Goal: Information Seeking & Learning: Compare options

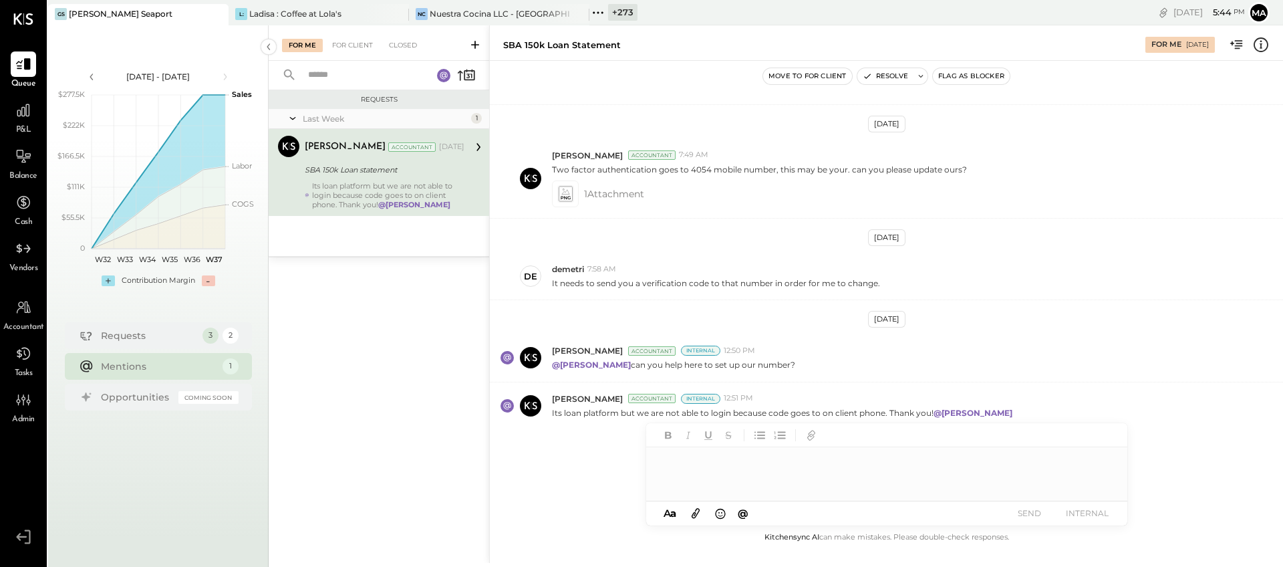
scroll to position [872, 0]
click at [223, 13] on icon at bounding box center [217, 14] width 17 height 16
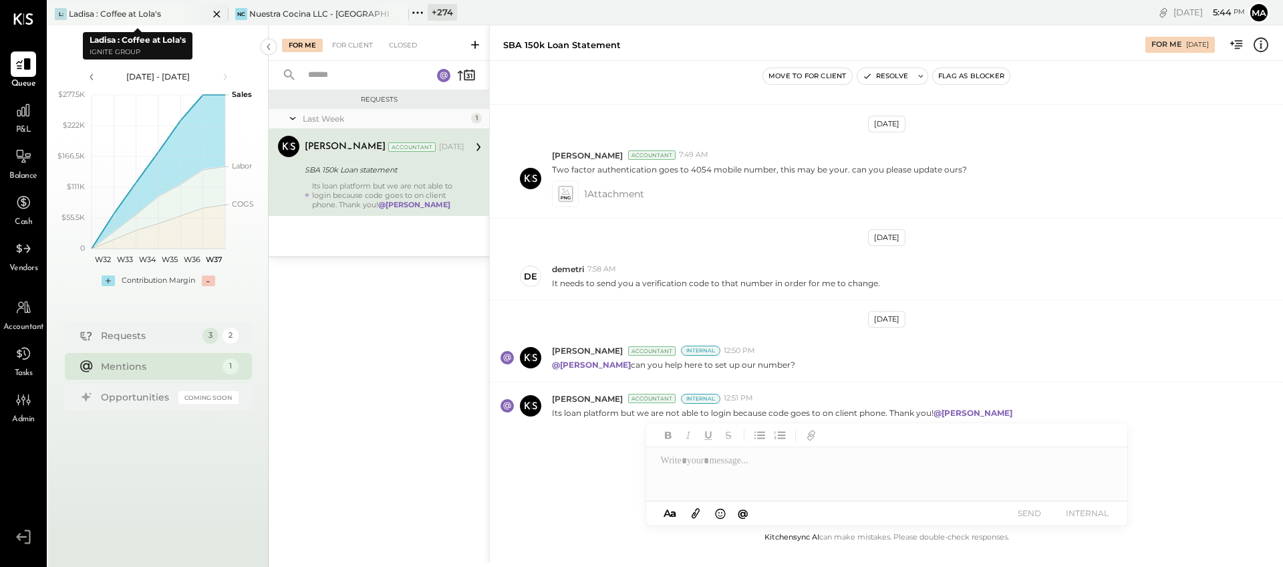
click at [212, 14] on icon at bounding box center [217, 14] width 17 height 16
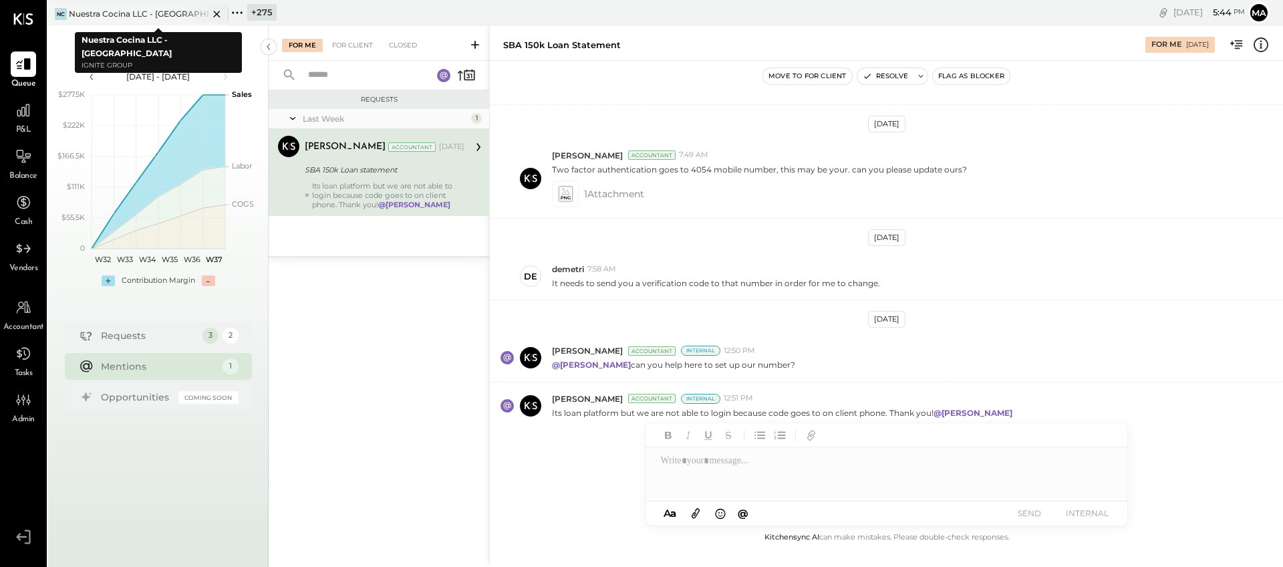
click at [217, 14] on icon at bounding box center [216, 14] width 7 height 7
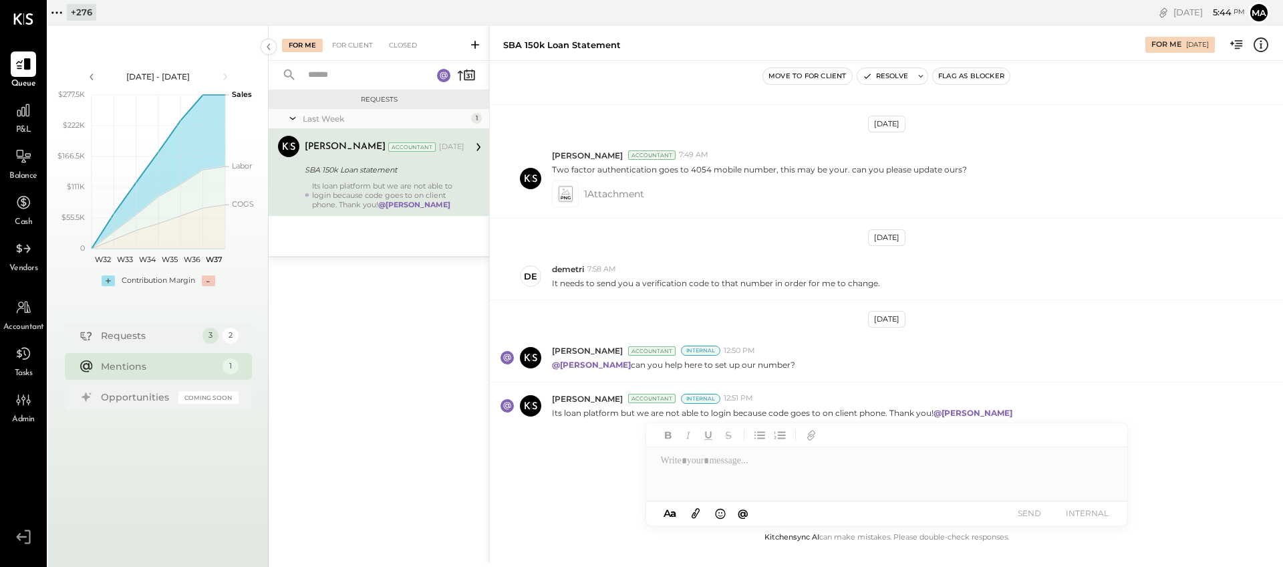
click at [55, 14] on icon at bounding box center [56, 12] width 17 height 17
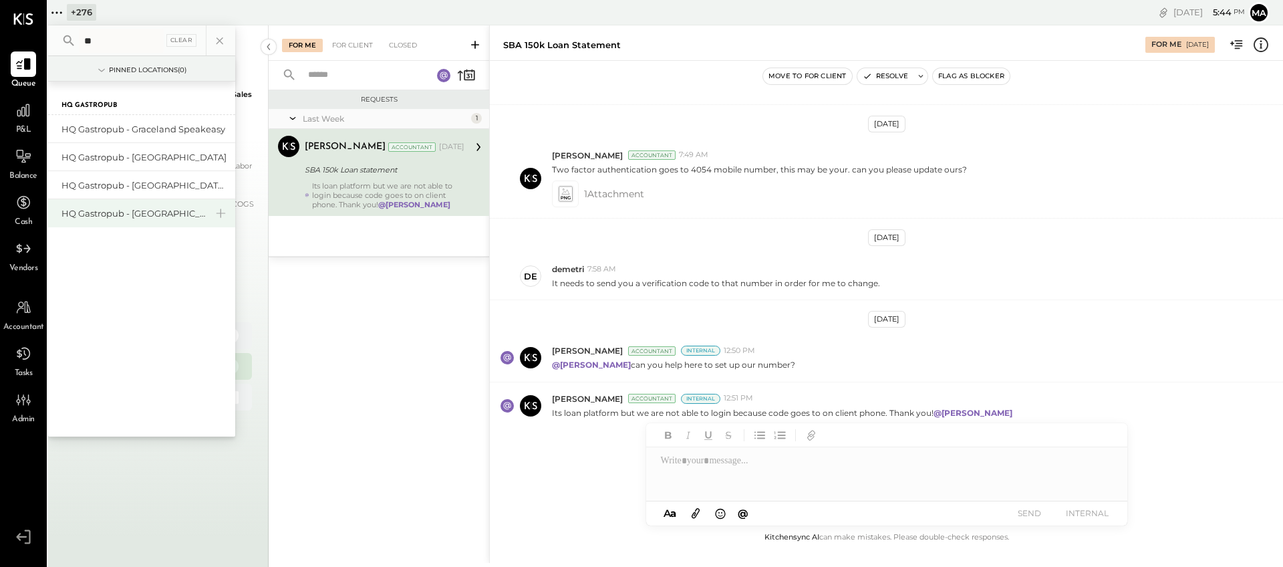
type input "**"
click at [146, 213] on div "HQ Gastropub - [GEOGRAPHIC_DATA]" at bounding box center [133, 213] width 144 height 13
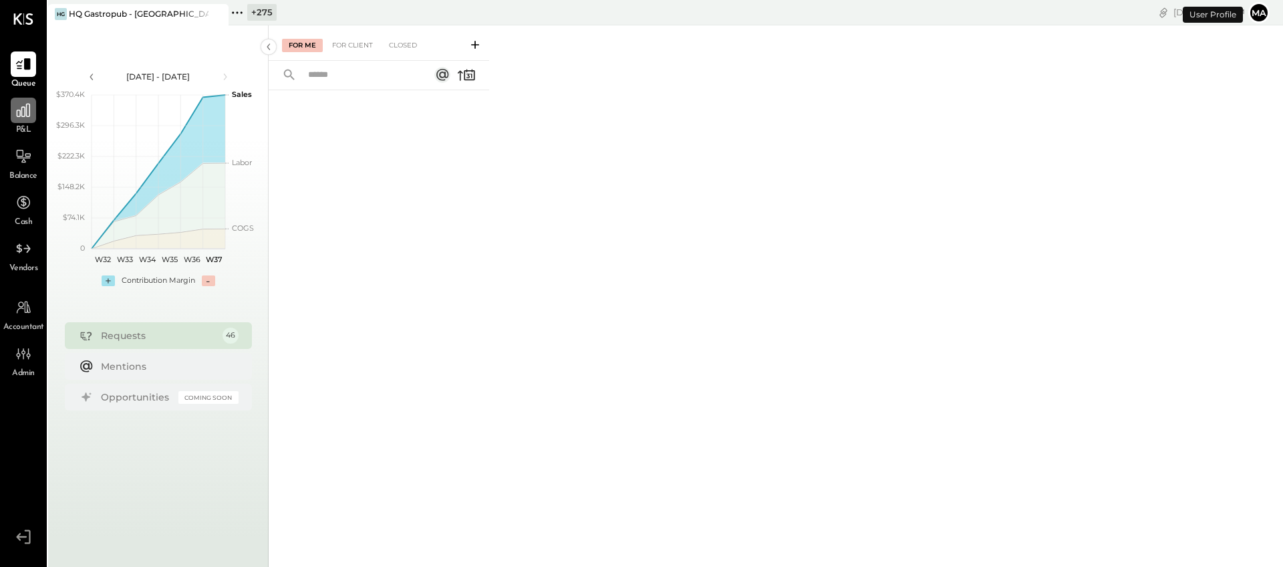
click at [27, 110] on icon at bounding box center [23, 110] width 17 height 17
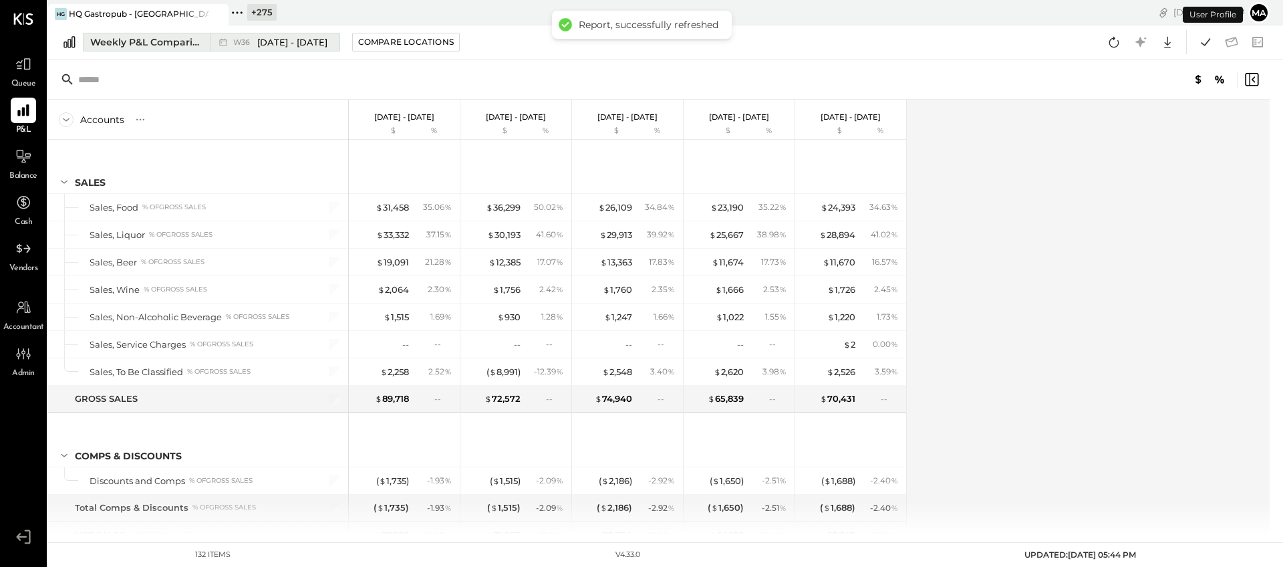
click at [174, 39] on div "Weekly P&L Comparison" at bounding box center [146, 41] width 112 height 13
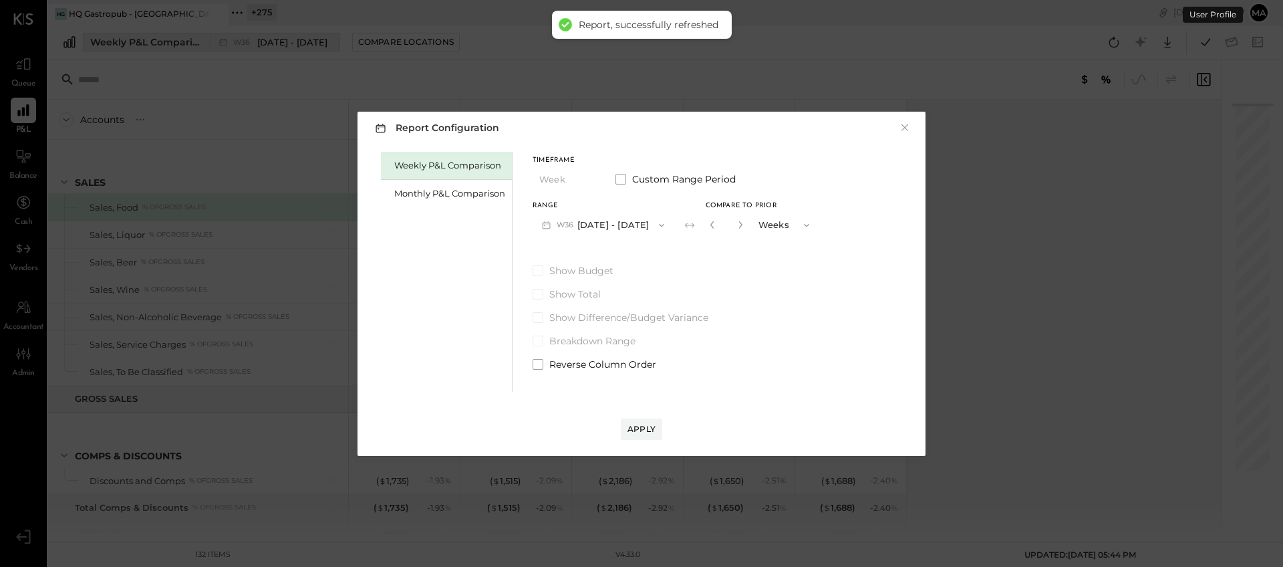
click at [176, 43] on div "Report Configuration × Weekly P&L Comparison Monthly P&L Comparison Timeframe W…" at bounding box center [641, 283] width 1283 height 567
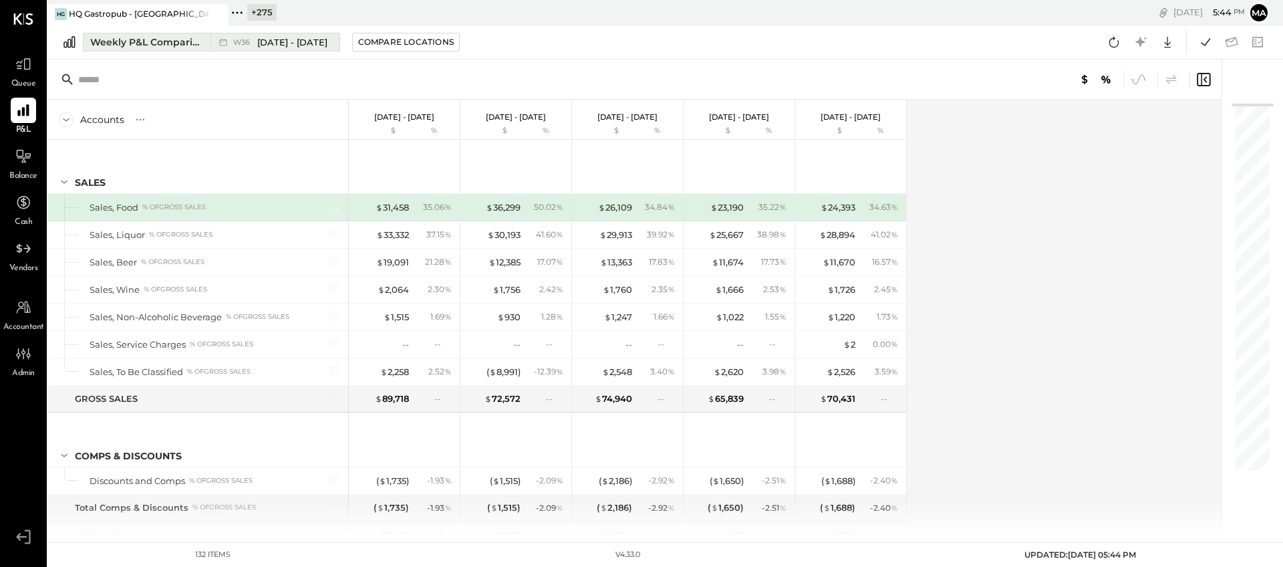
click at [176, 43] on div "Weekly P&L Comparison" at bounding box center [146, 41] width 112 height 13
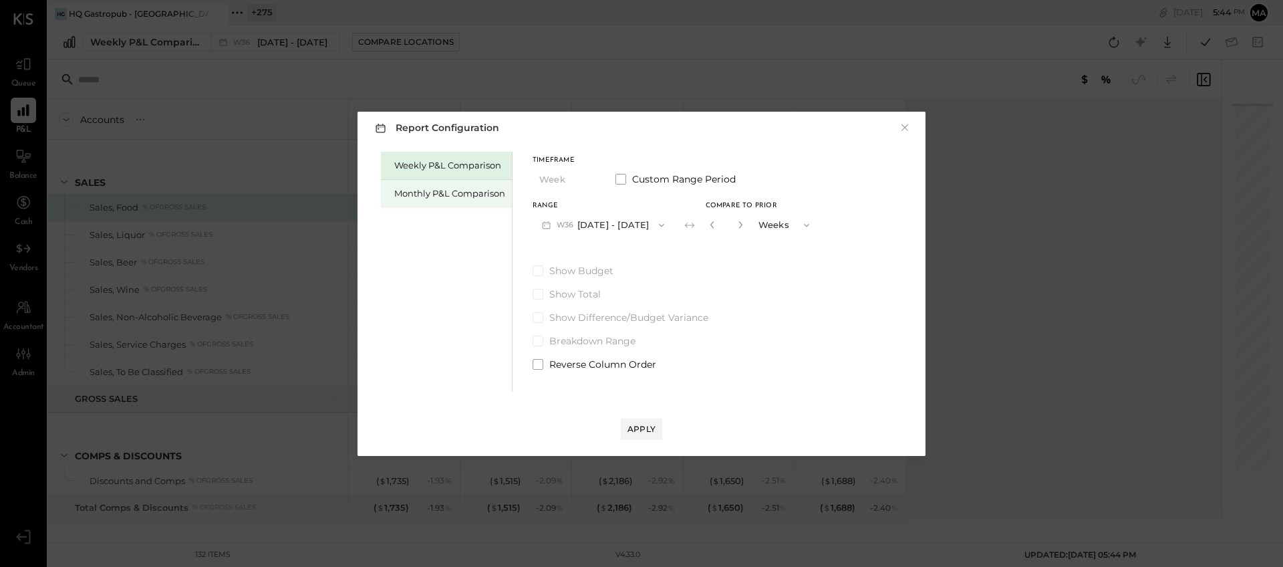
click at [444, 193] on div "Monthly P&L Comparison" at bounding box center [449, 193] width 111 height 13
click at [580, 180] on span "button" at bounding box center [583, 179] width 17 height 11
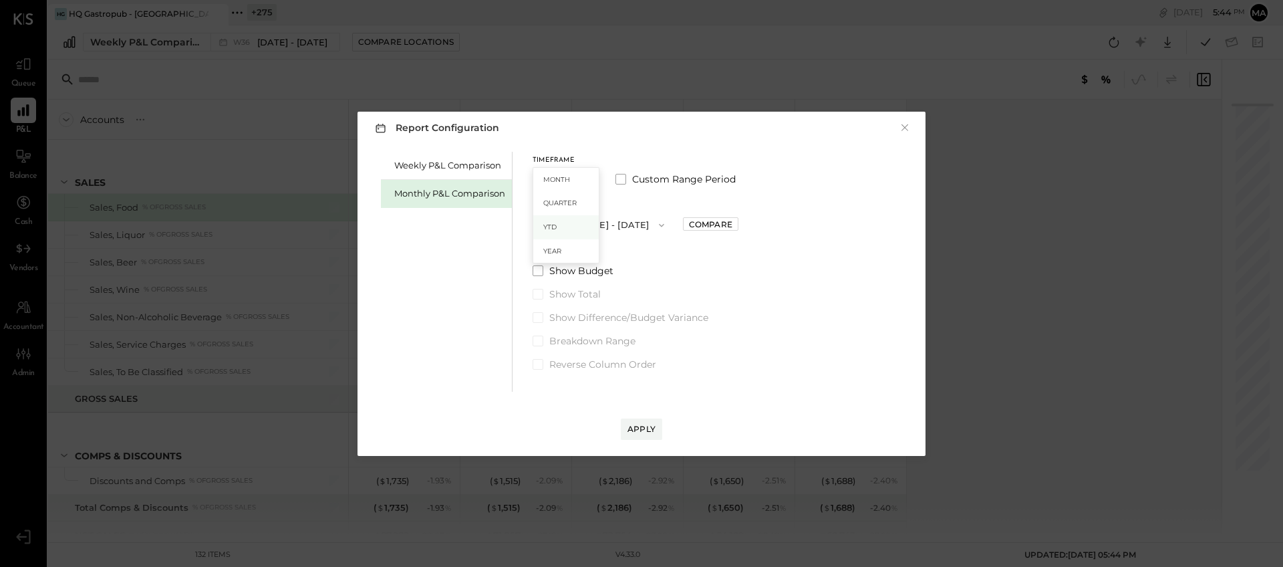
click at [561, 229] on div "YTD" at bounding box center [566, 227] width 66 height 24
click at [641, 426] on div "Apply" at bounding box center [642, 428] width 28 height 11
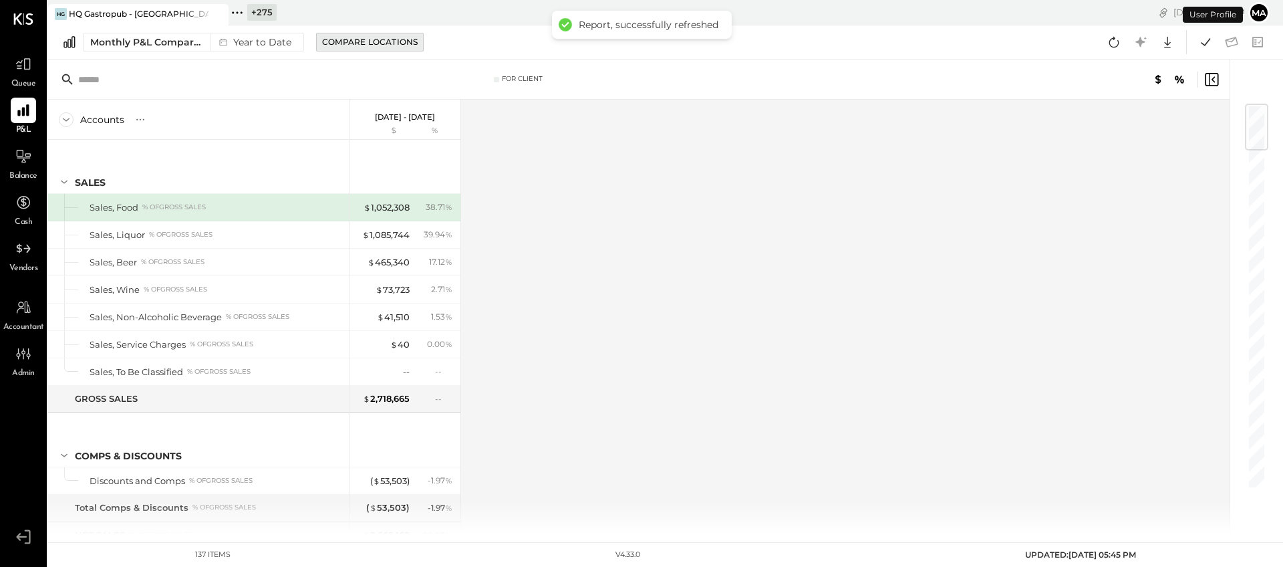
click at [390, 41] on div "Compare Locations" at bounding box center [370, 41] width 96 height 11
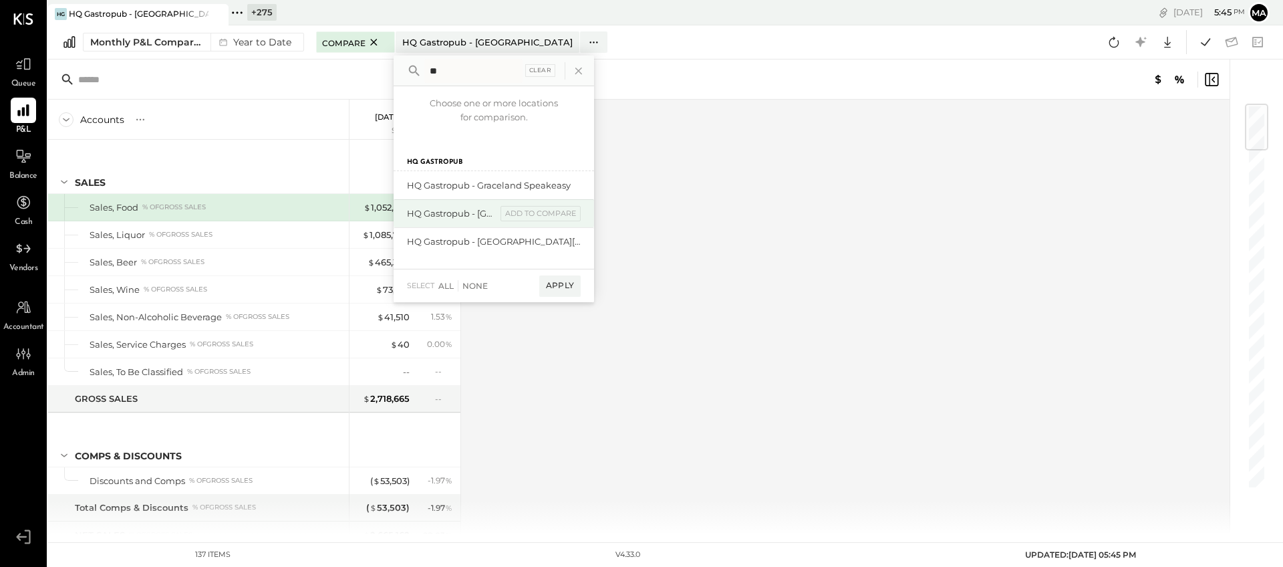
type input "**"
click at [467, 211] on div "HQ Gastropub - [GEOGRAPHIC_DATA]" at bounding box center [452, 213] width 90 height 13
click at [529, 210] on div "add to compare" at bounding box center [541, 214] width 80 height 16
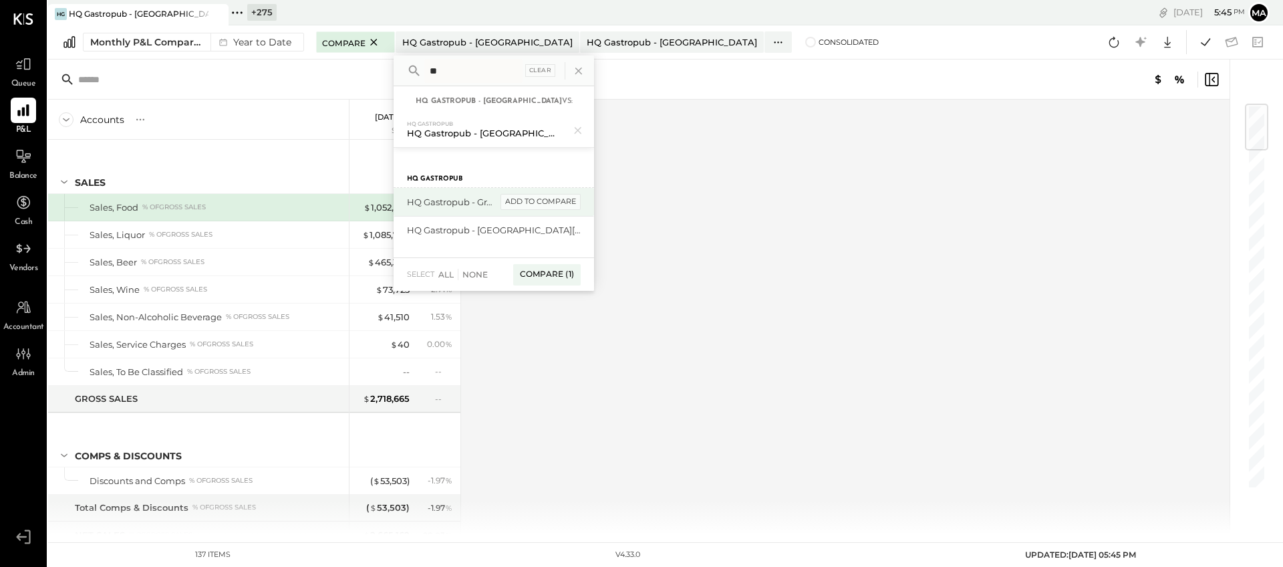
click at [523, 199] on div "add to compare" at bounding box center [541, 202] width 80 height 16
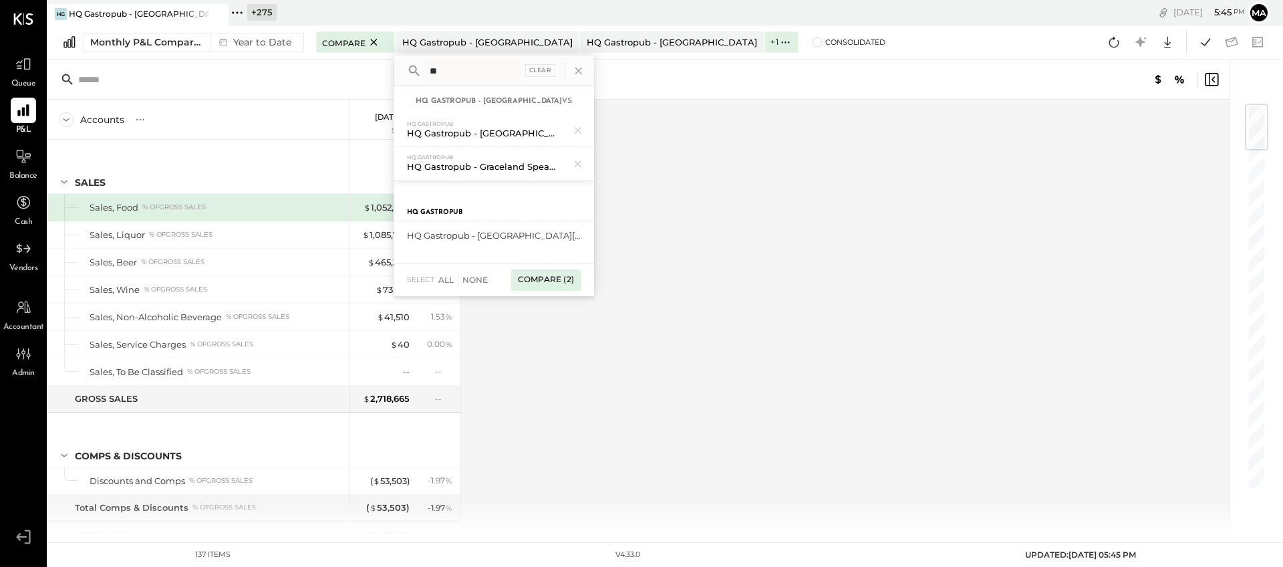
click at [549, 277] on div "Compare (2)" at bounding box center [546, 279] width 70 height 21
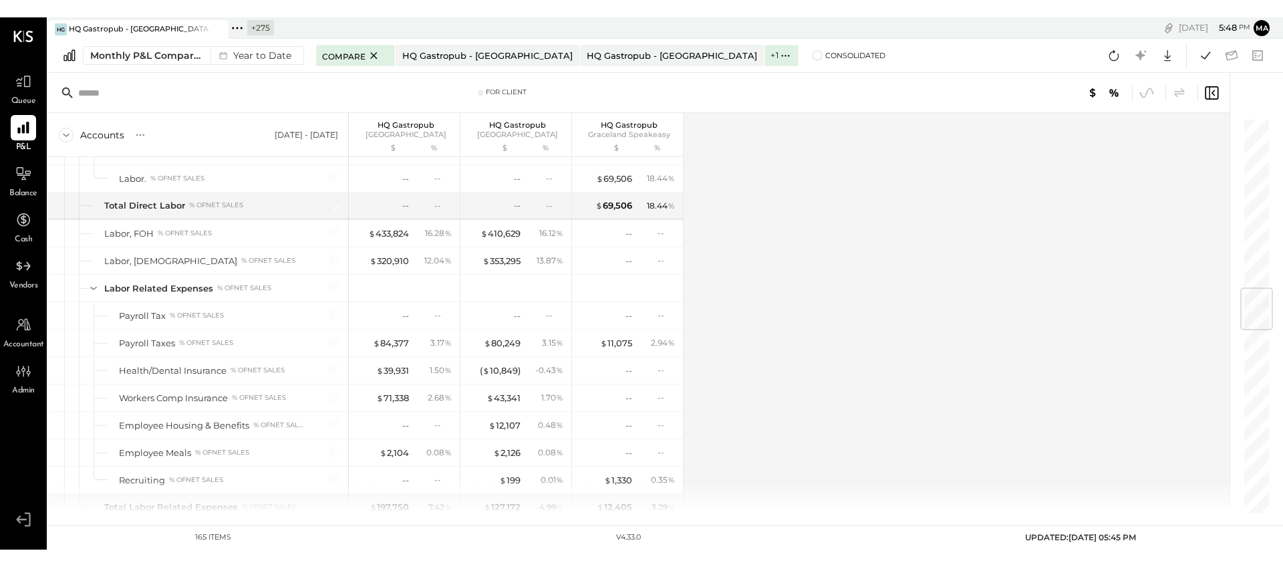
scroll to position [1424, 0]
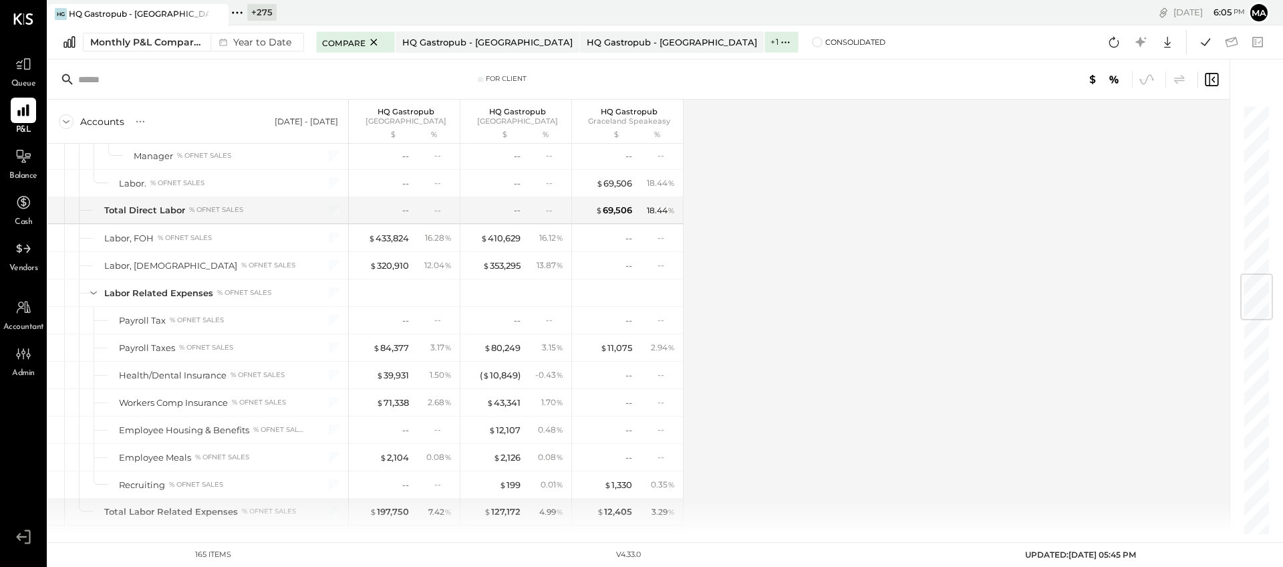
click at [234, 13] on icon at bounding box center [237, 12] width 17 height 17
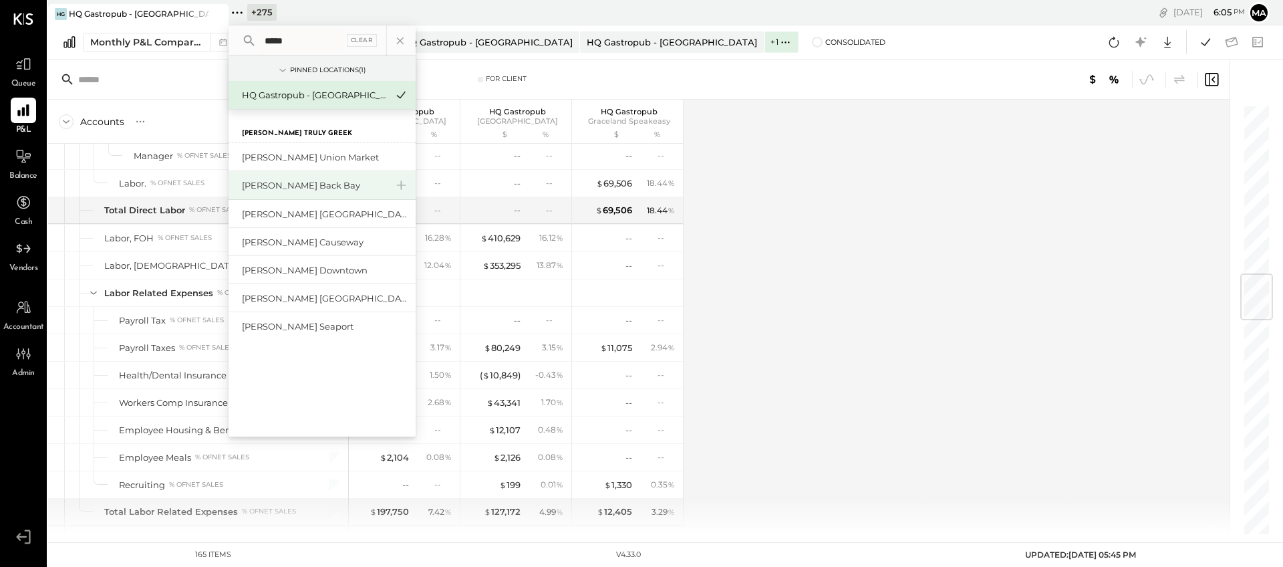
type input "*****"
click at [269, 180] on div "[PERSON_NAME] Back Bay" at bounding box center [314, 185] width 144 height 13
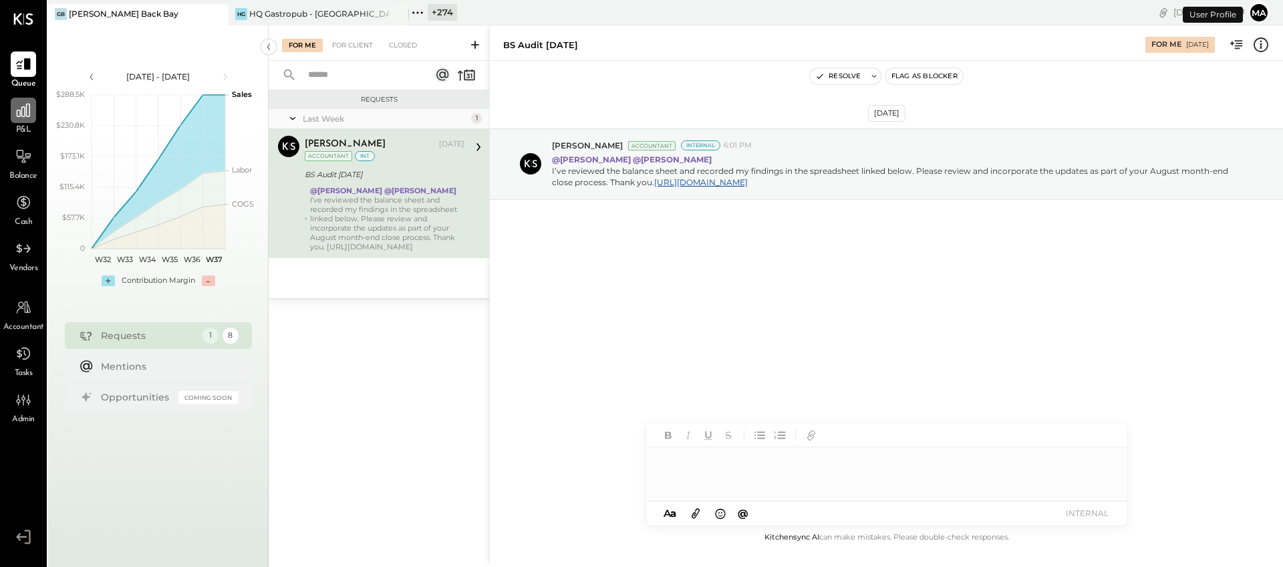
click at [23, 110] on icon at bounding box center [23, 110] width 17 height 17
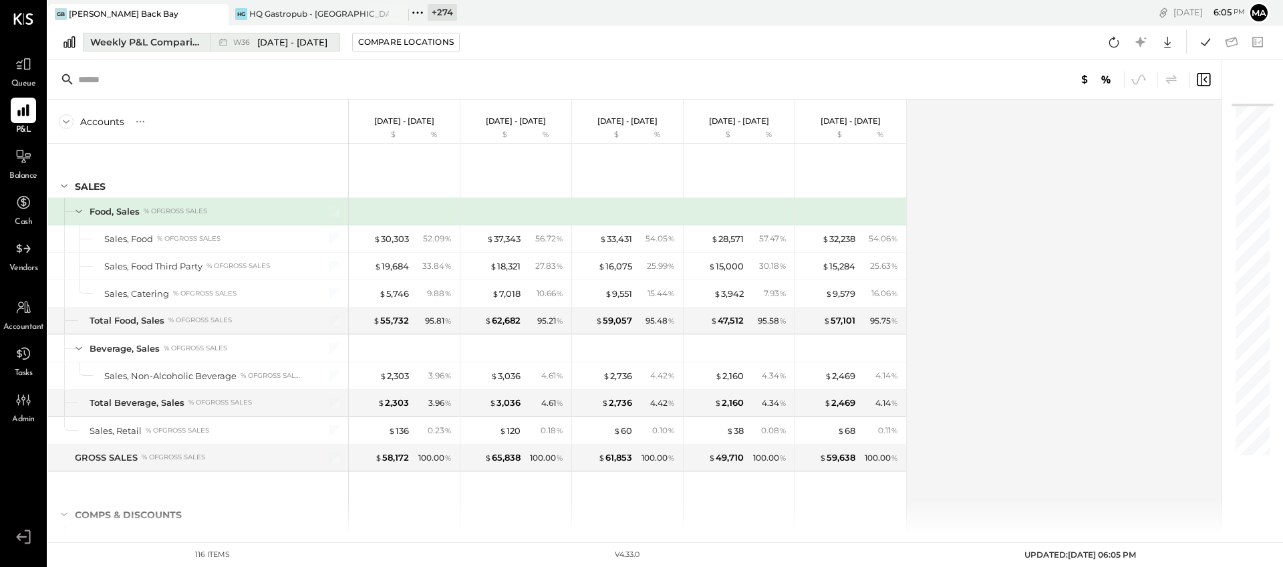
click at [192, 43] on div "Weekly P&L Comparison" at bounding box center [146, 41] width 112 height 13
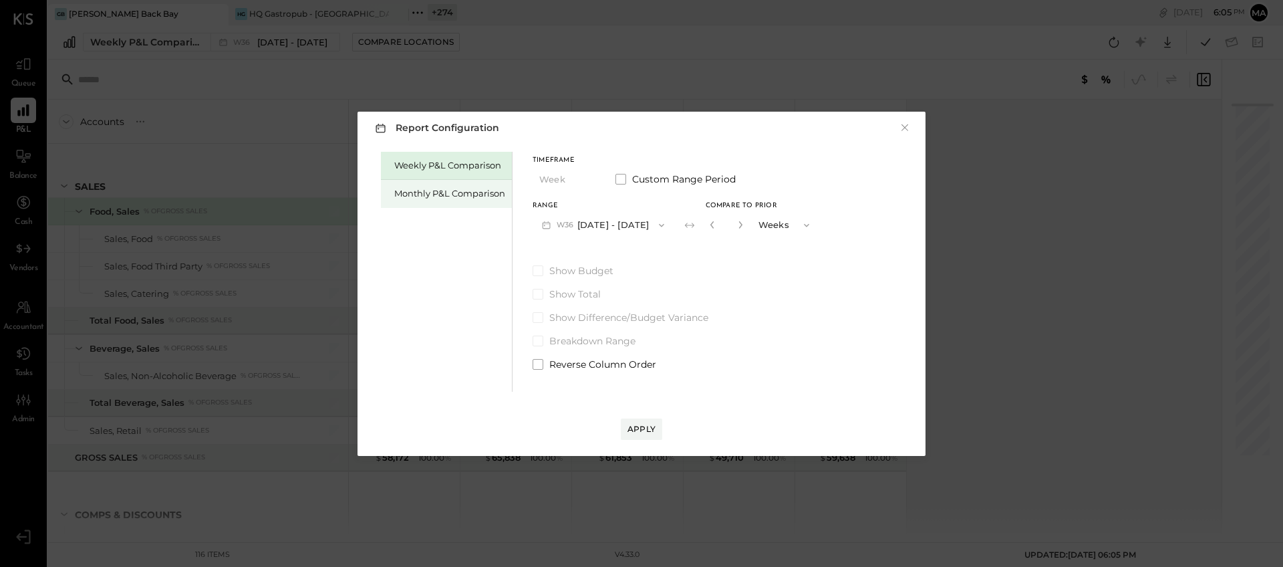
click at [461, 191] on div "Monthly P&L Comparison" at bounding box center [449, 193] width 111 height 13
click at [535, 270] on span at bounding box center [538, 270] width 11 height 11
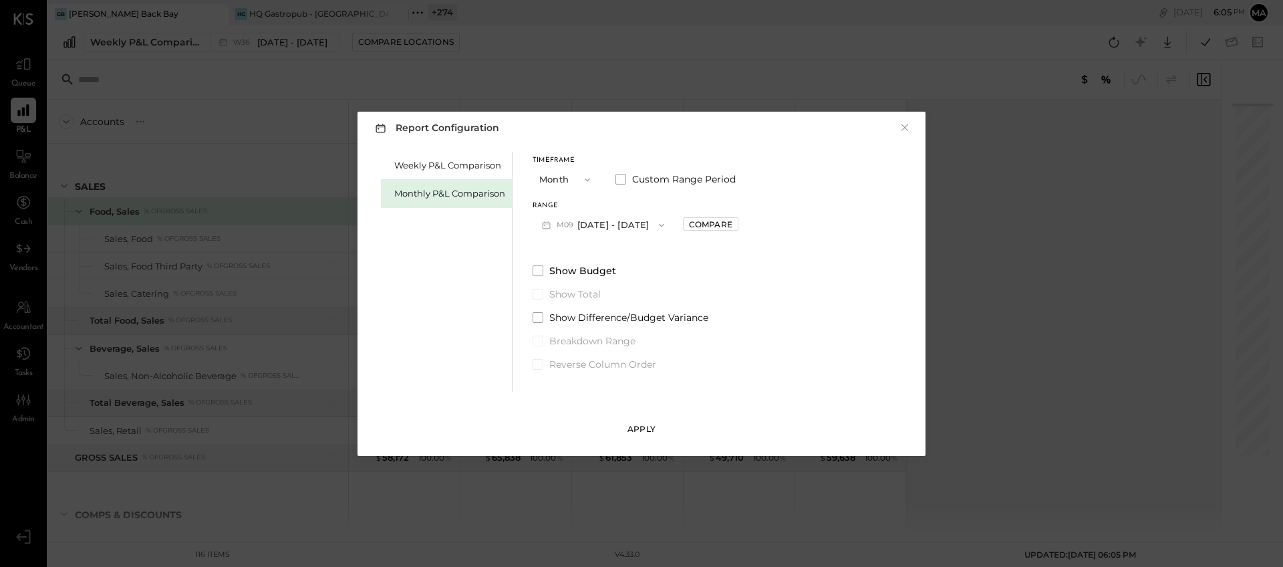
click at [634, 425] on div "Apply" at bounding box center [642, 428] width 28 height 11
